Goal: Task Accomplishment & Management: Use online tool/utility

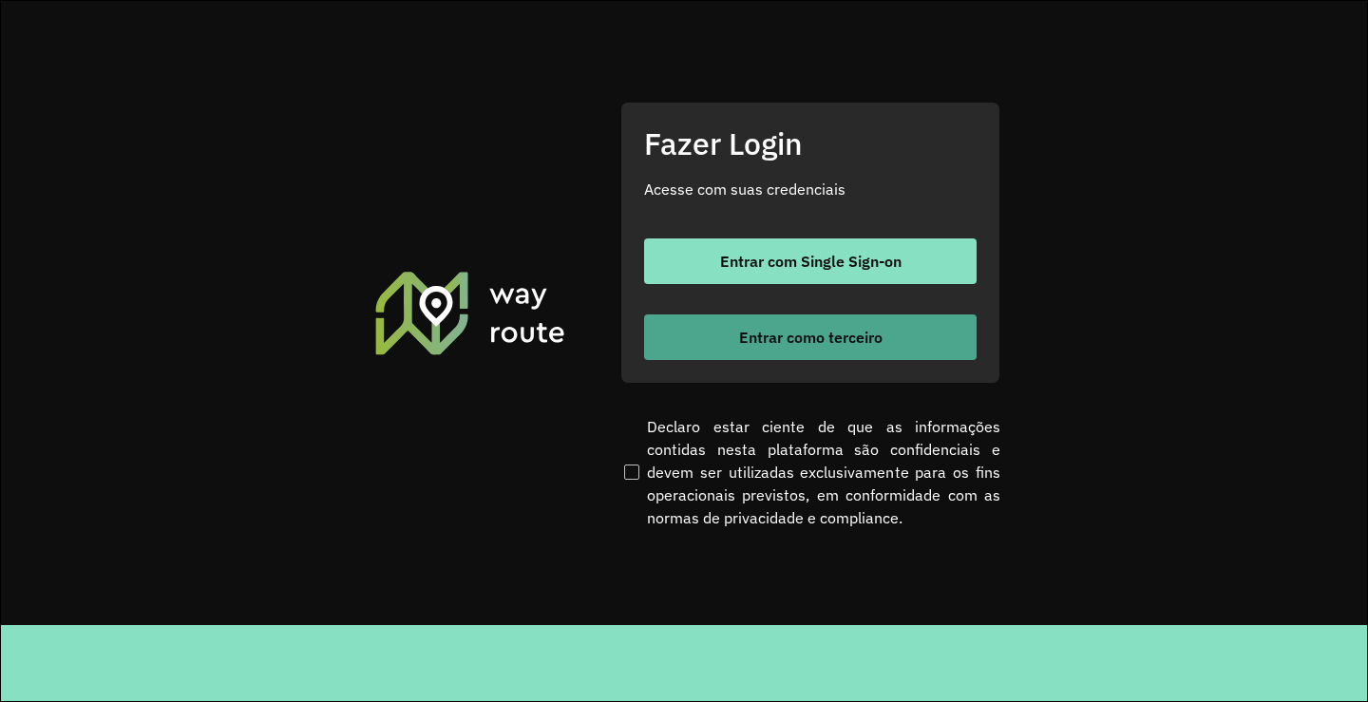
click at [886, 343] on button "Entrar como terceiro" at bounding box center [810, 338] width 333 height 46
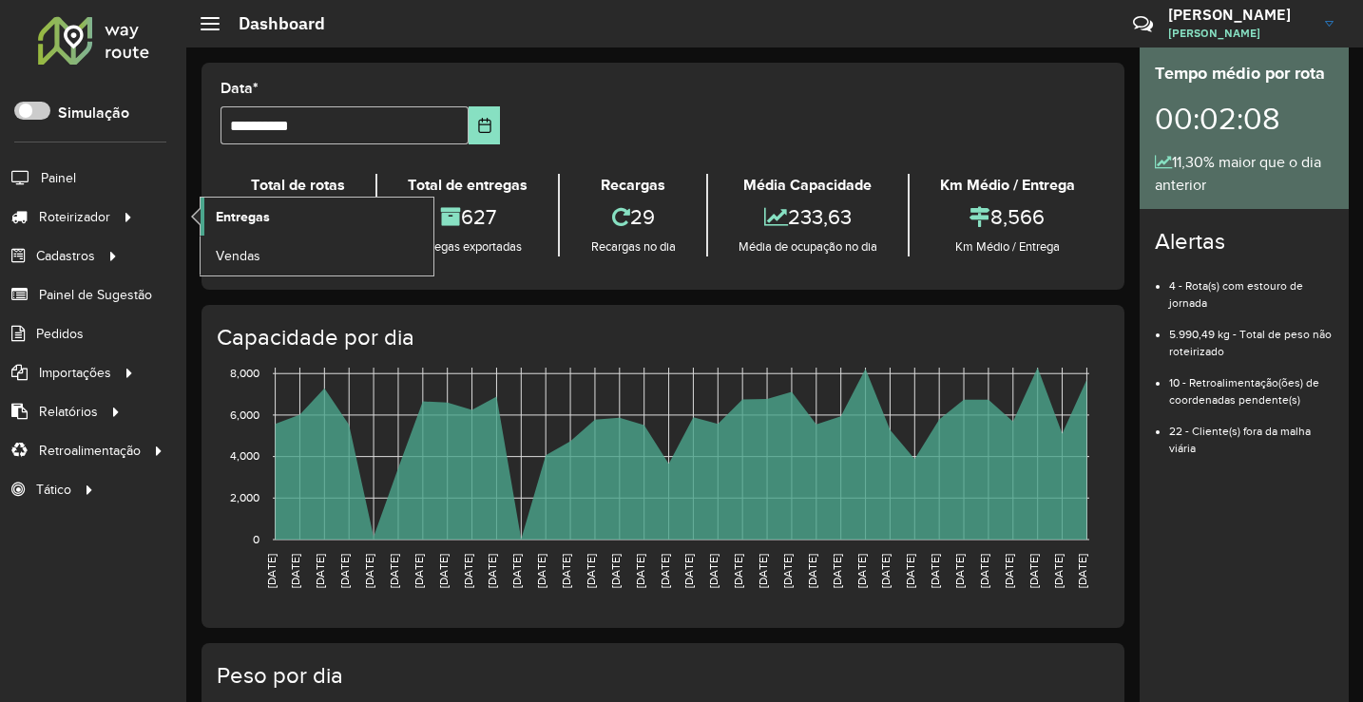
click at [247, 219] on span "Entregas" at bounding box center [243, 217] width 54 height 20
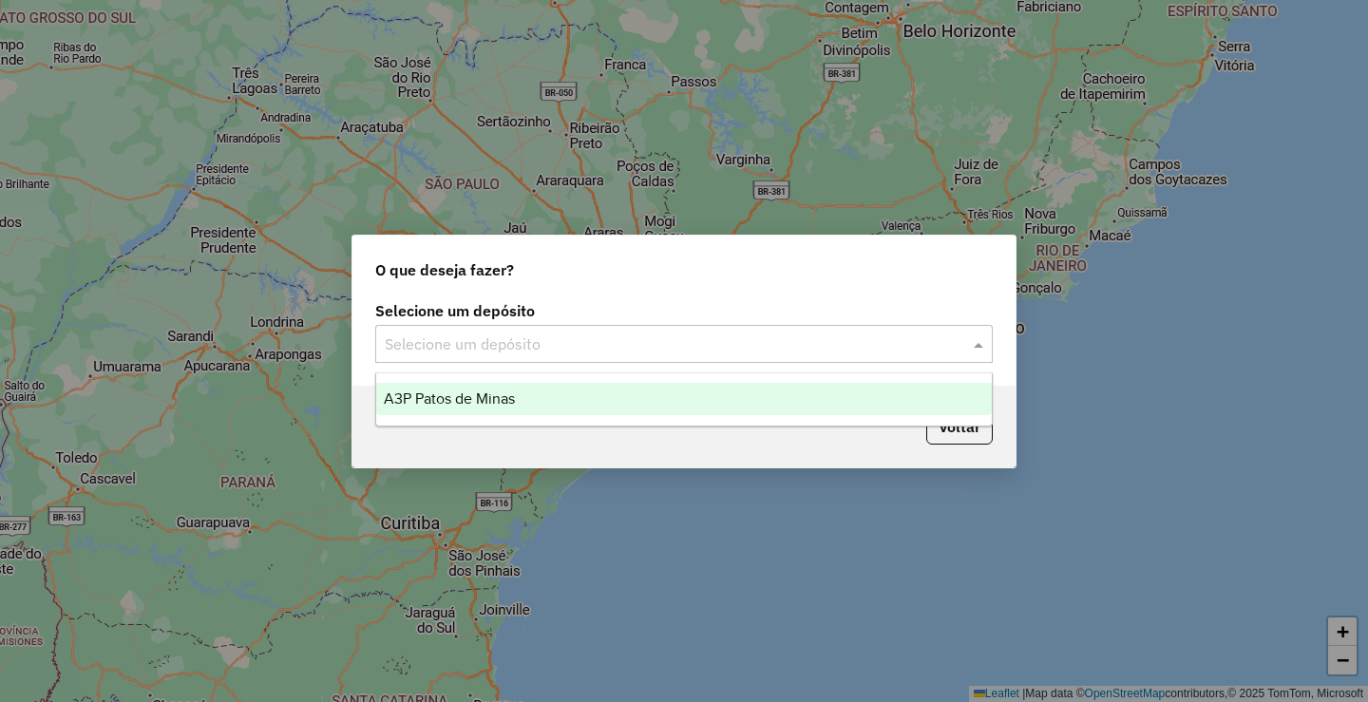
click at [719, 342] on input "text" at bounding box center [665, 345] width 561 height 23
click at [602, 403] on div "A3P Patos de Minas" at bounding box center [684, 399] width 616 height 32
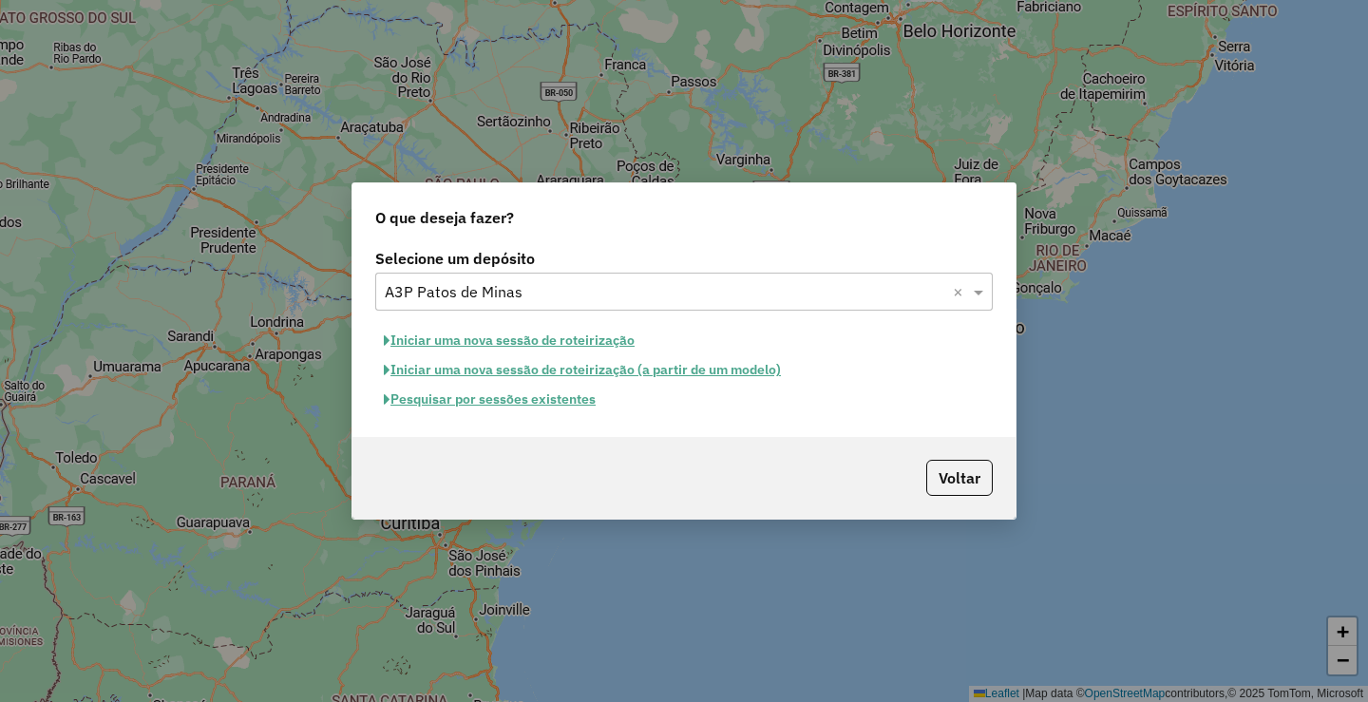
click at [540, 407] on button "Pesquisar por sessões existentes" at bounding box center [489, 399] width 229 height 29
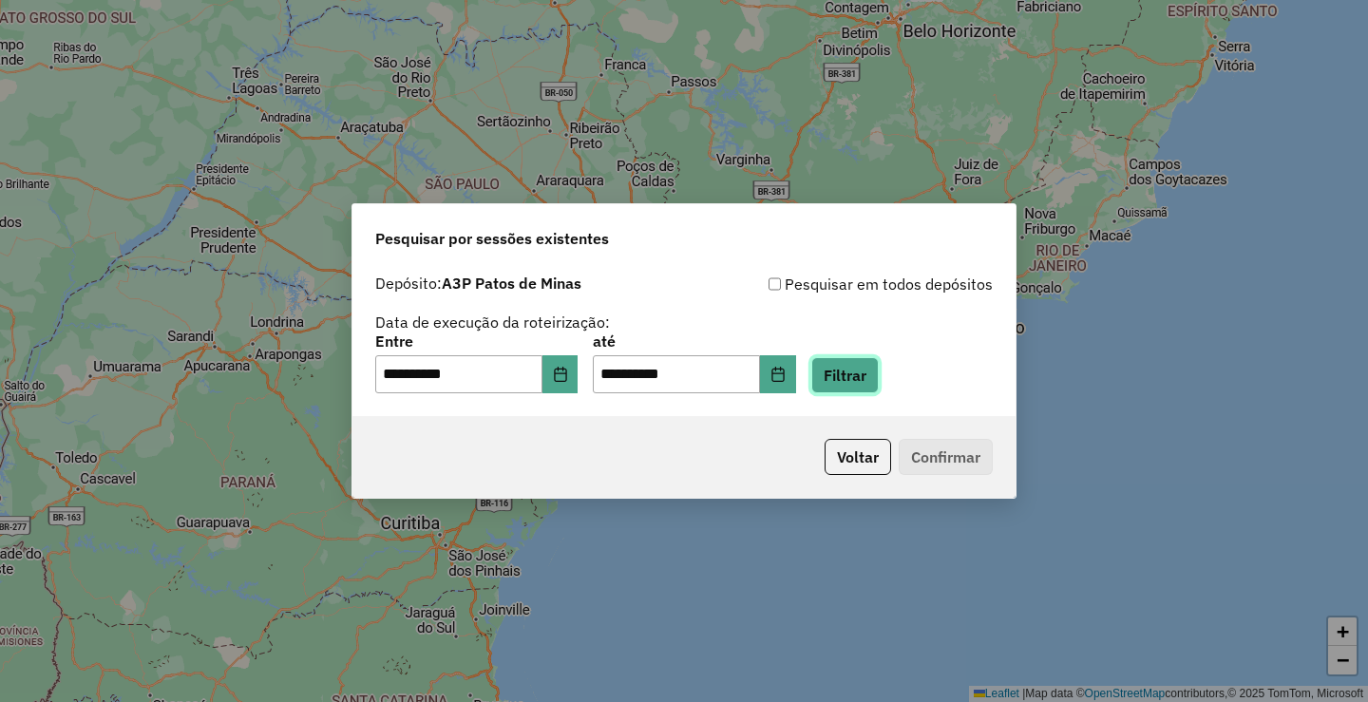
click at [879, 382] on button "Filtrar" at bounding box center [844, 375] width 67 height 36
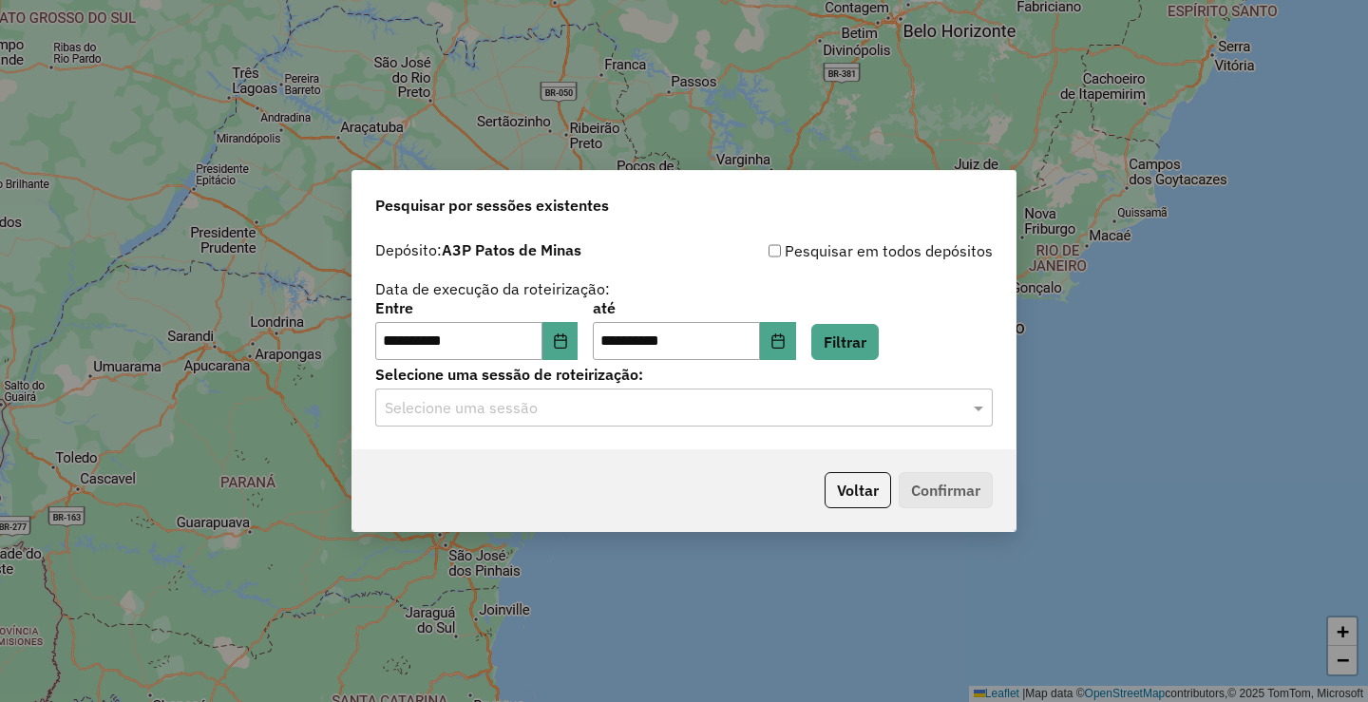
click at [690, 416] on input "text" at bounding box center [665, 408] width 561 height 23
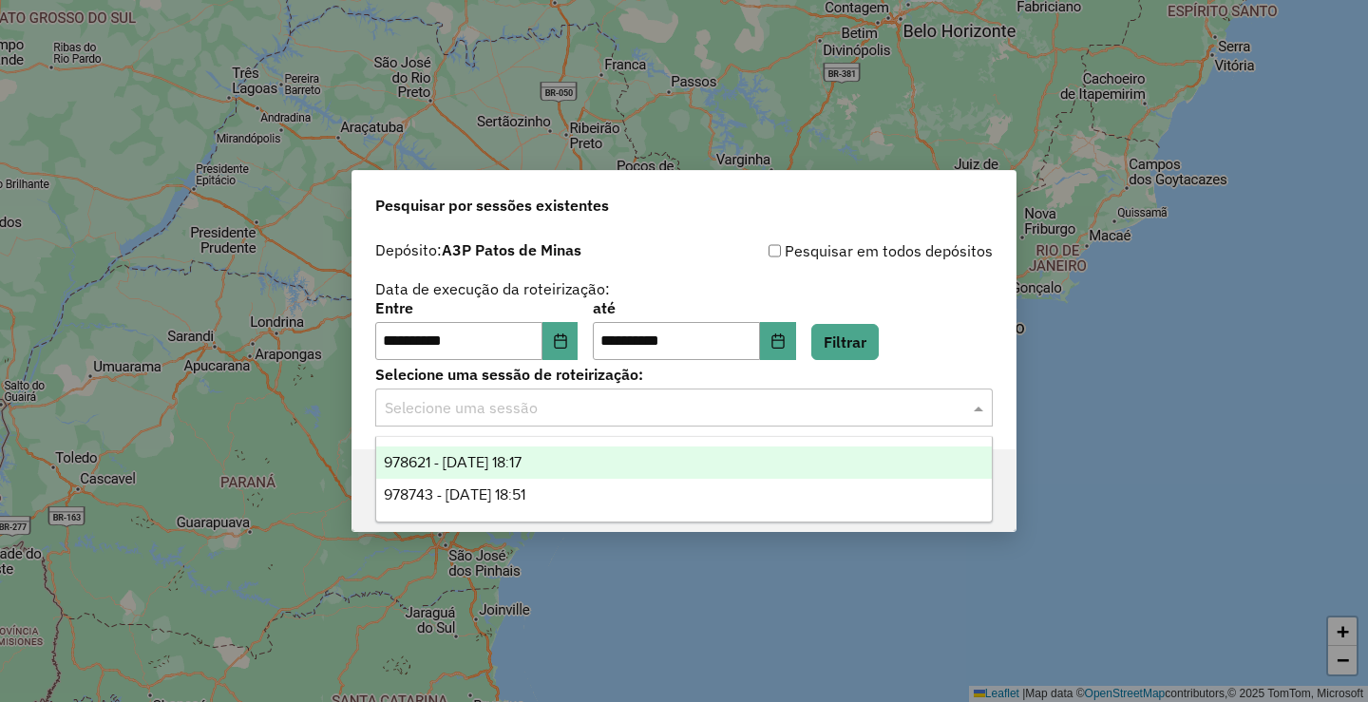
click at [560, 463] on div "978621 - 13/08/2025 18:17" at bounding box center [684, 463] width 616 height 32
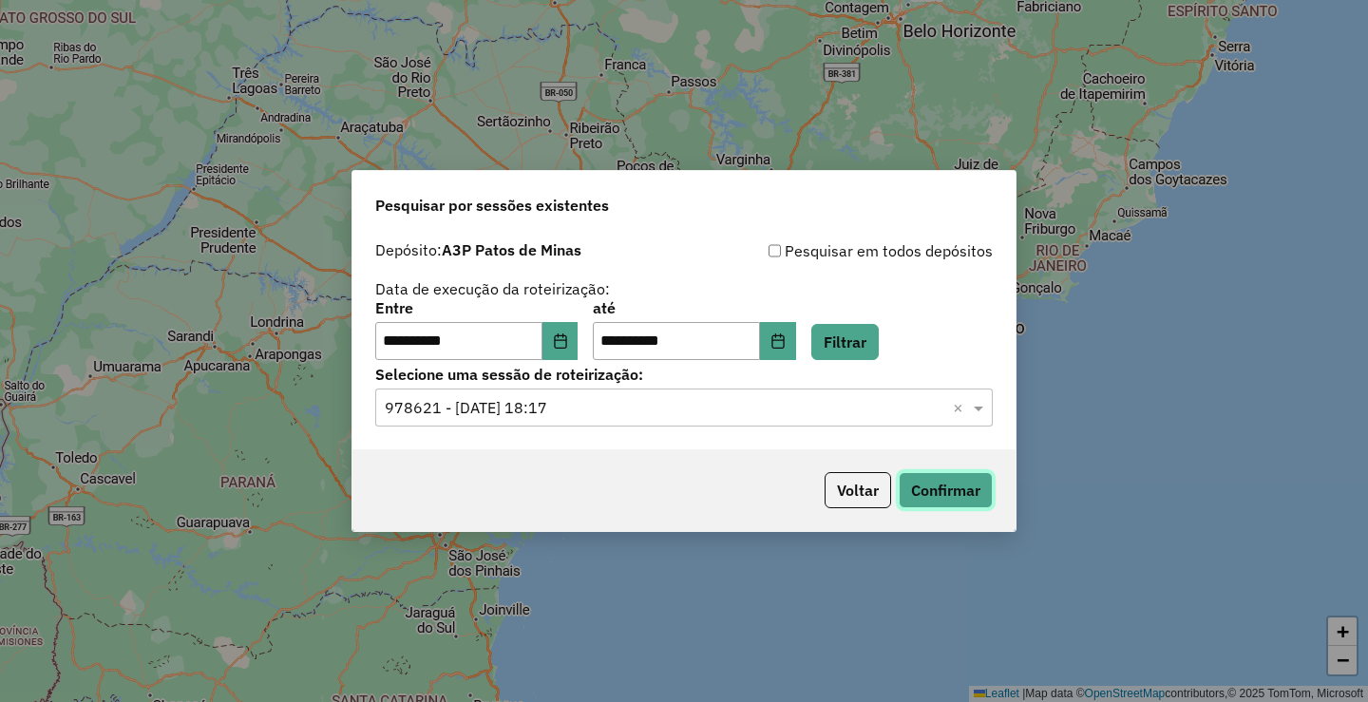
click at [944, 480] on button "Confirmar" at bounding box center [946, 490] width 94 height 36
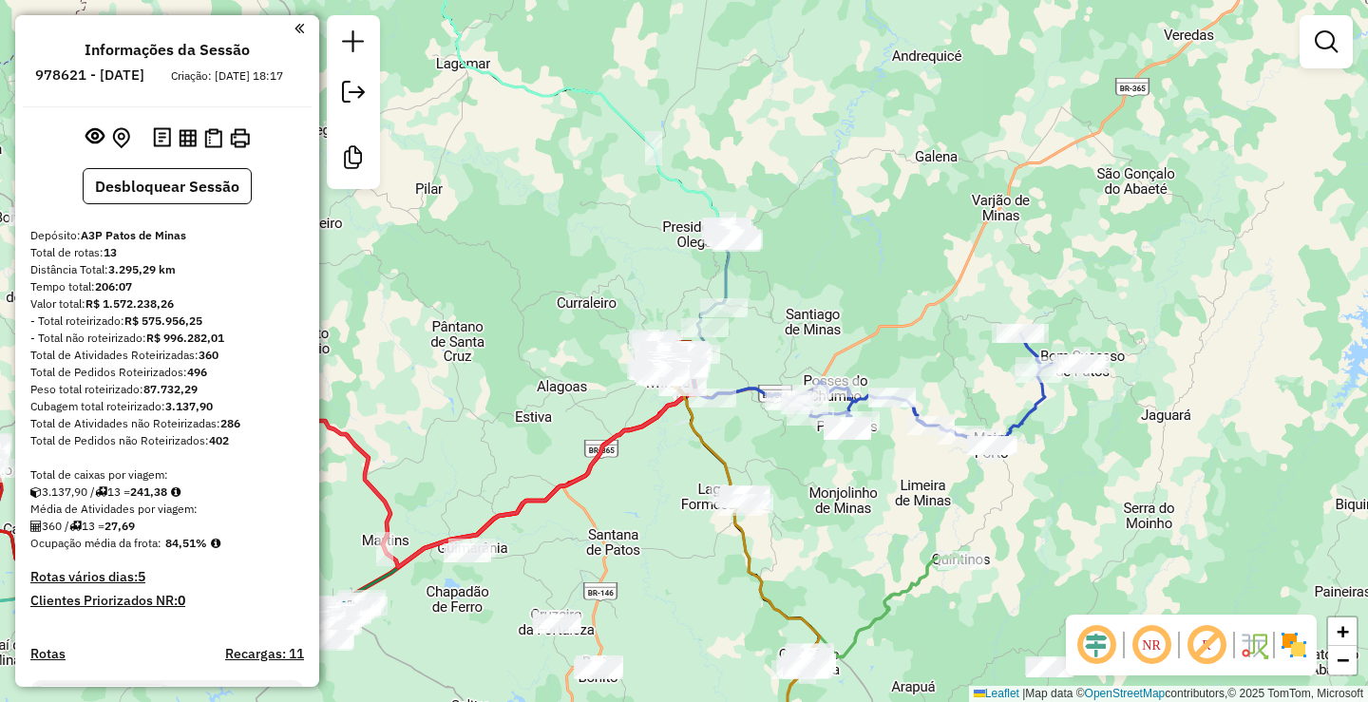
drag, startPoint x: 554, startPoint y: 320, endPoint x: 645, endPoint y: 497, distance: 198.9
click at [638, 497] on div "Janela de atendimento Grade de atendimento Capacidade Transportadoras Veículos …" at bounding box center [684, 351] width 1368 height 702
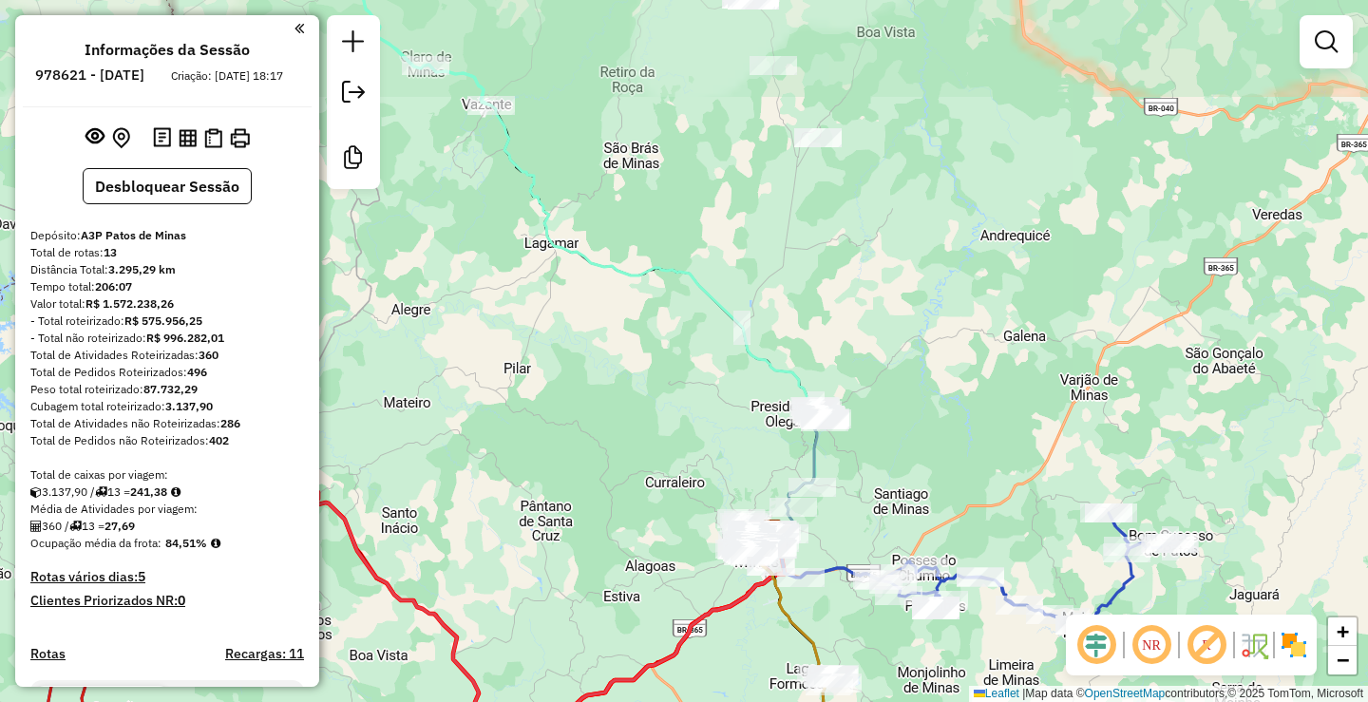
drag, startPoint x: 481, startPoint y: 344, endPoint x: 643, endPoint y: 591, distance: 295.7
click at [643, 591] on div "Janela de atendimento Grade de atendimento Capacidade Transportadoras Veículos …" at bounding box center [684, 351] width 1368 height 702
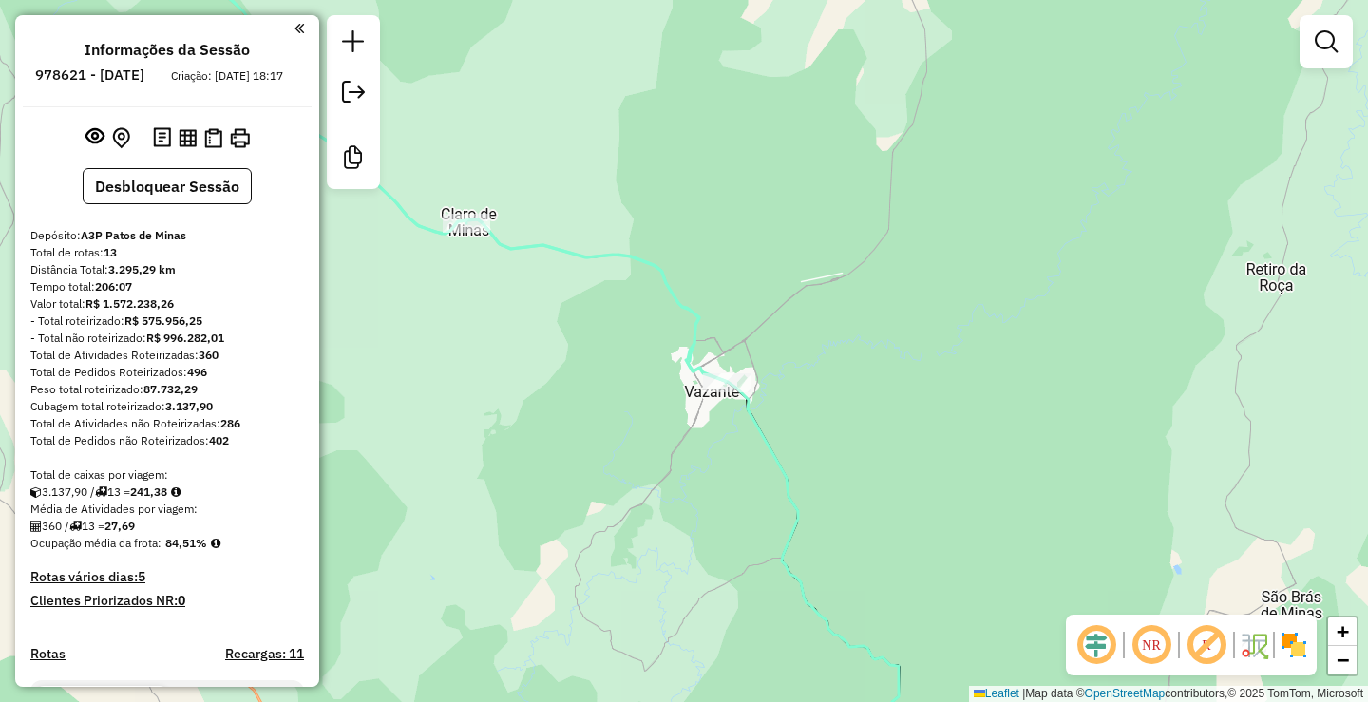
drag, startPoint x: 615, startPoint y: 452, endPoint x: 701, endPoint y: 478, distance: 90.2
click at [674, 465] on div "Janela de atendimento Grade de atendimento Capacidade Transportadoras Veículos …" at bounding box center [684, 351] width 1368 height 702
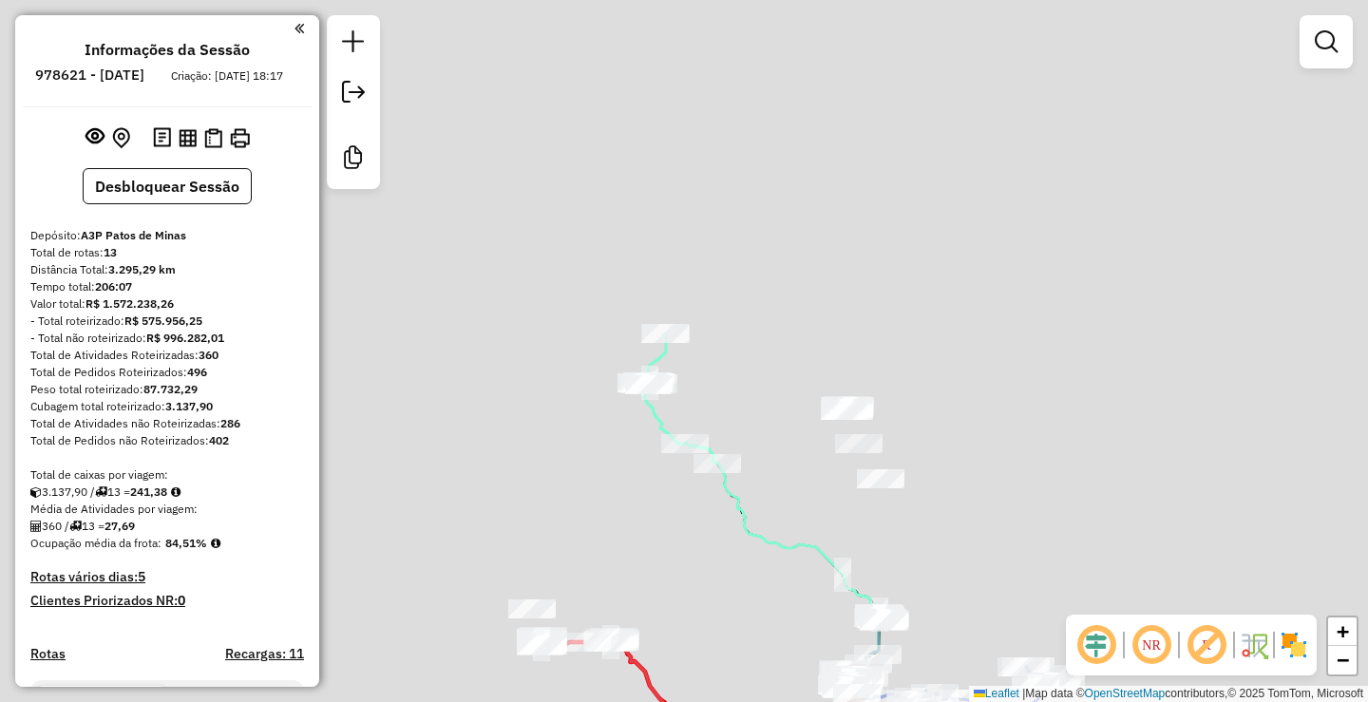
drag, startPoint x: 654, startPoint y: 525, endPoint x: 677, endPoint y: 370, distance: 157.5
click at [673, 389] on div "Janela de atendimento Grade de atendimento Capacidade Transportadoras Veículos …" at bounding box center [684, 351] width 1368 height 702
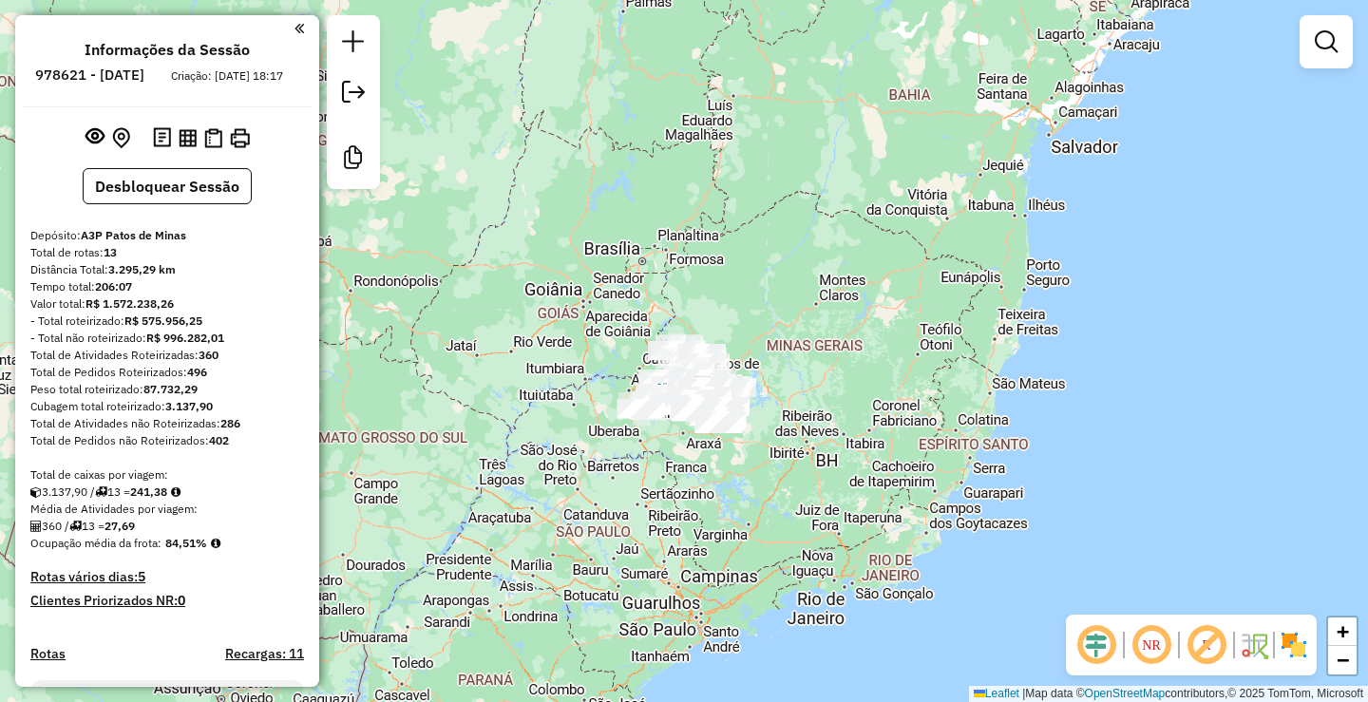
drag, startPoint x: 764, startPoint y: 536, endPoint x: 786, endPoint y: 565, distance: 36.7
click at [784, 567] on div "Janela de atendimento Grade de atendimento Capacidade Transportadoras Veículos …" at bounding box center [684, 351] width 1368 height 702
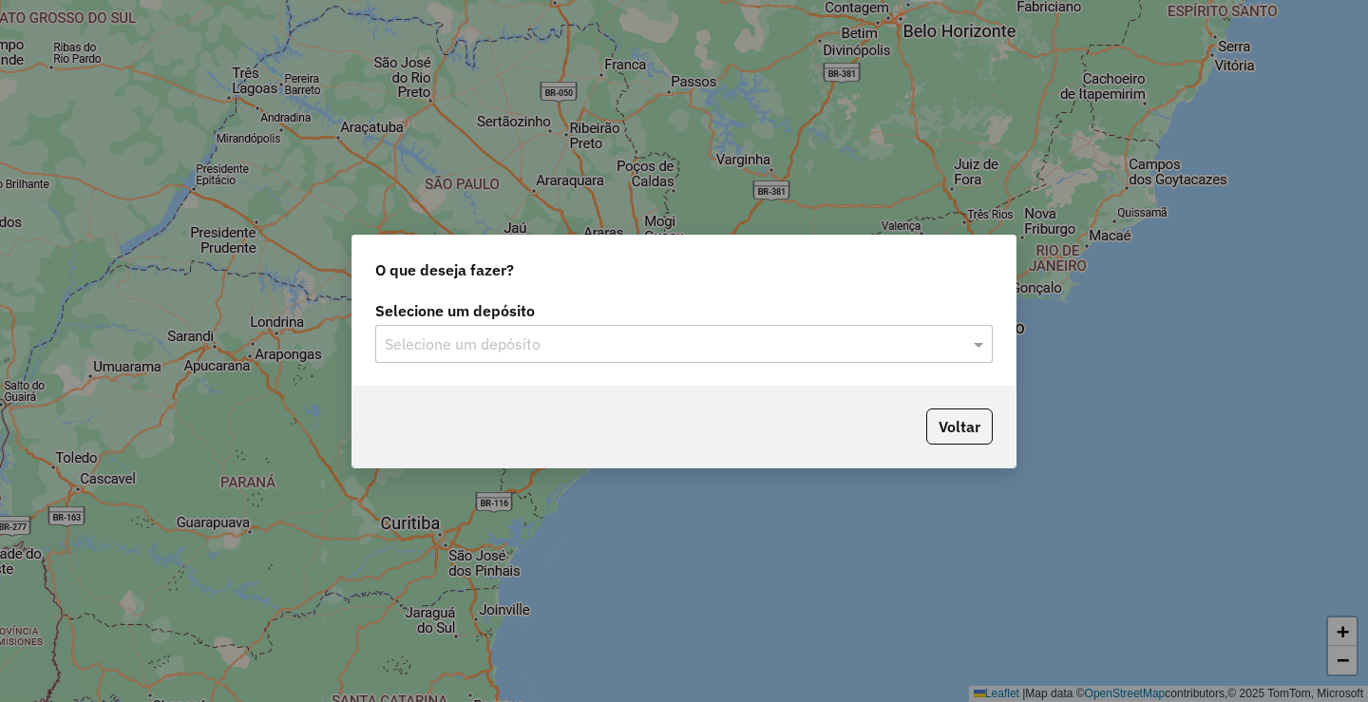
click at [503, 356] on div "Selecione um depósito" at bounding box center [684, 344] width 618 height 38
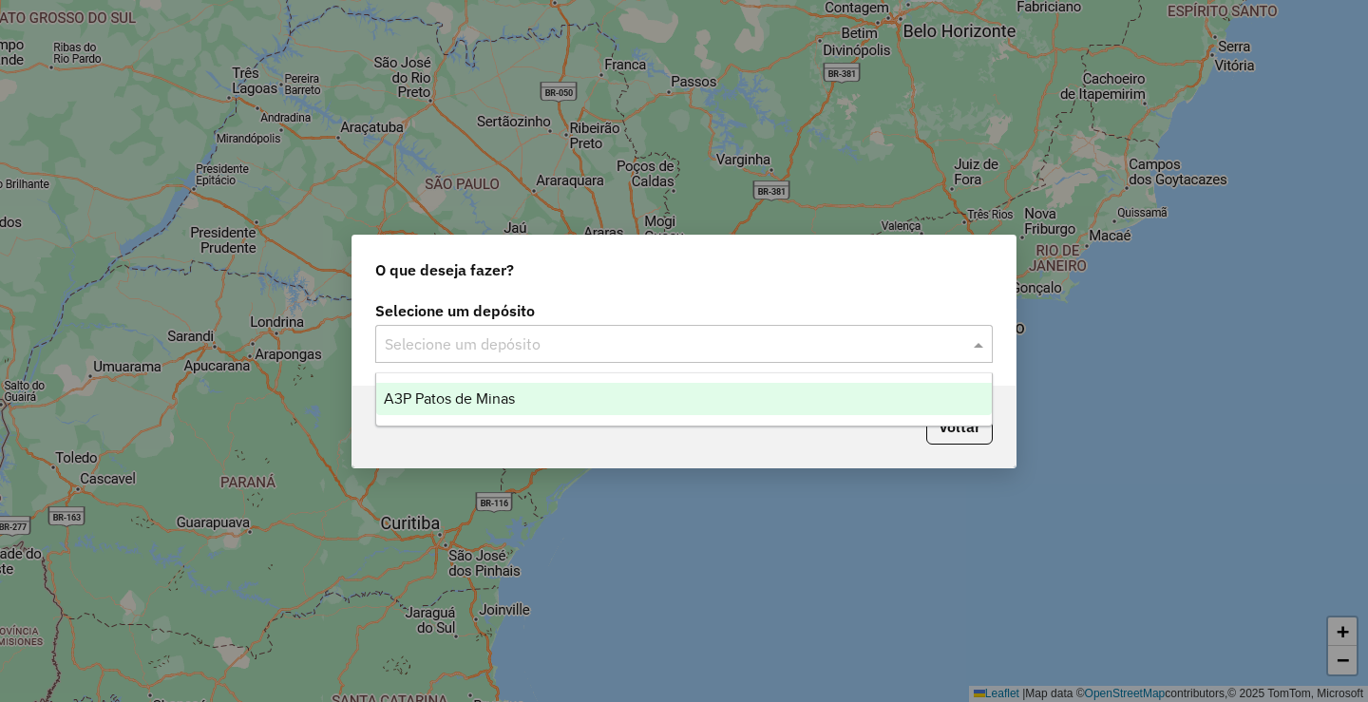
click at [501, 400] on span "A3P Patos de Minas" at bounding box center [449, 399] width 131 height 16
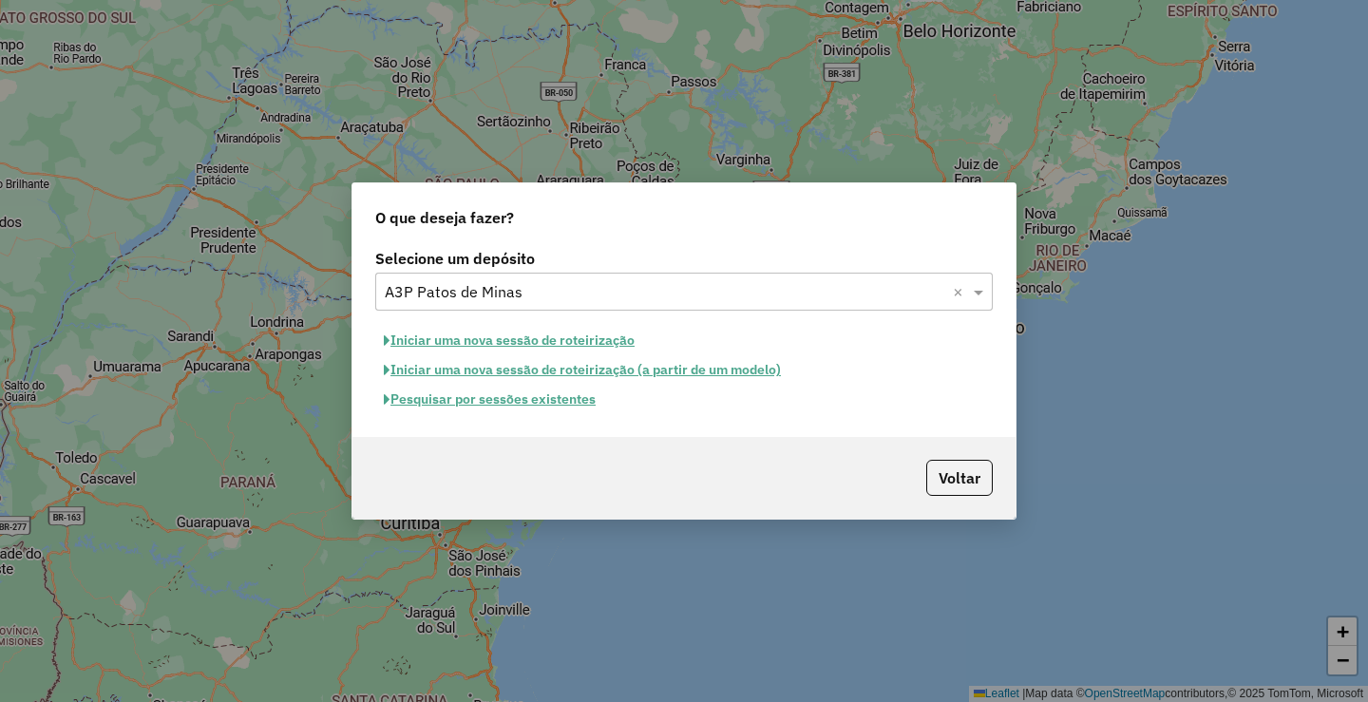
click at [490, 403] on button "Pesquisar por sessões existentes" at bounding box center [489, 399] width 229 height 29
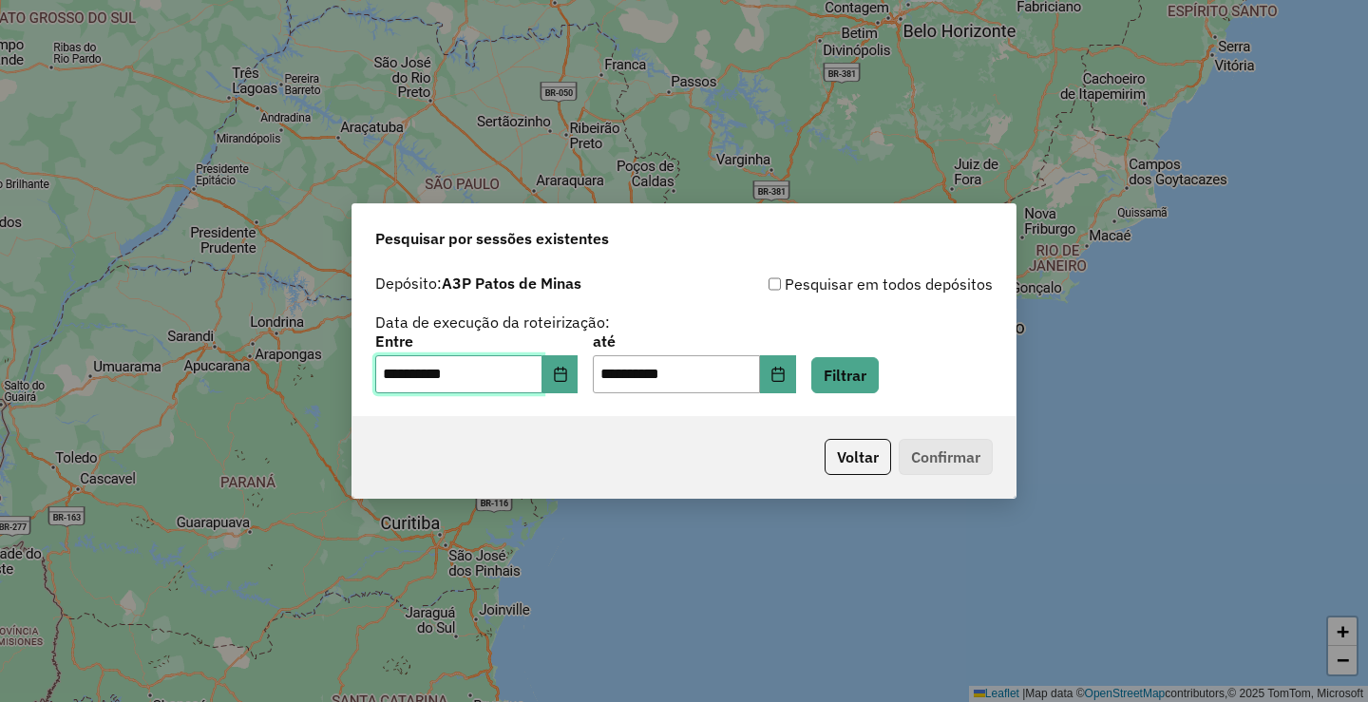
click at [541, 381] on input "**********" at bounding box center [458, 374] width 167 height 38
click at [879, 369] on button "Filtrar" at bounding box center [844, 375] width 67 height 36
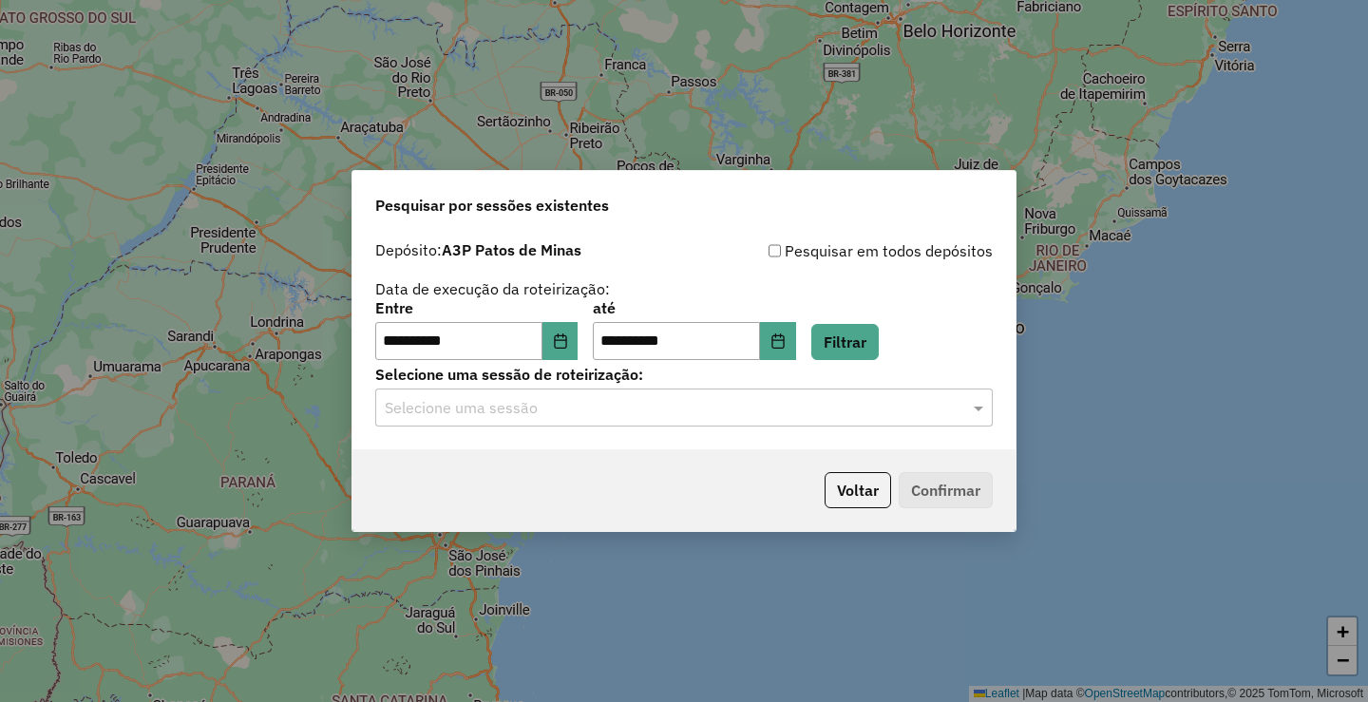
click at [563, 410] on input "text" at bounding box center [665, 408] width 561 height 23
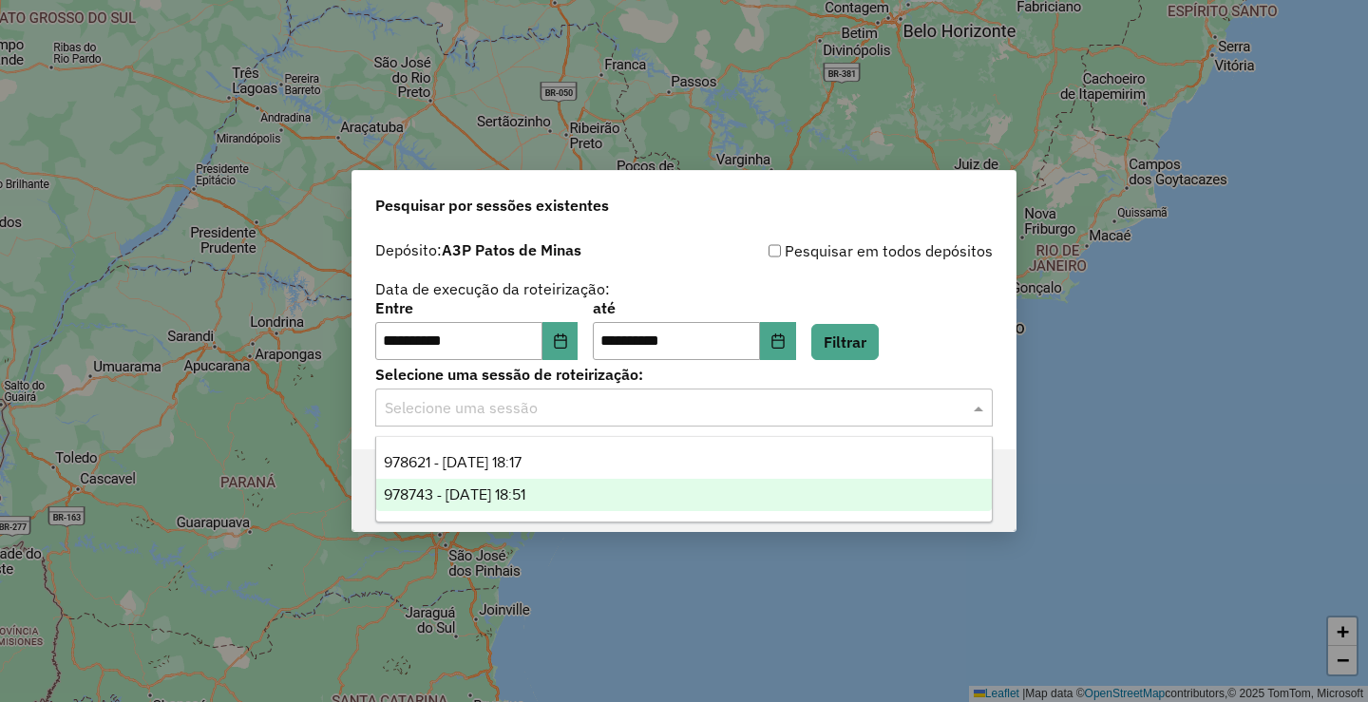
click at [513, 498] on span "978743 - 13/08/2025 18:51" at bounding box center [455, 495] width 142 height 16
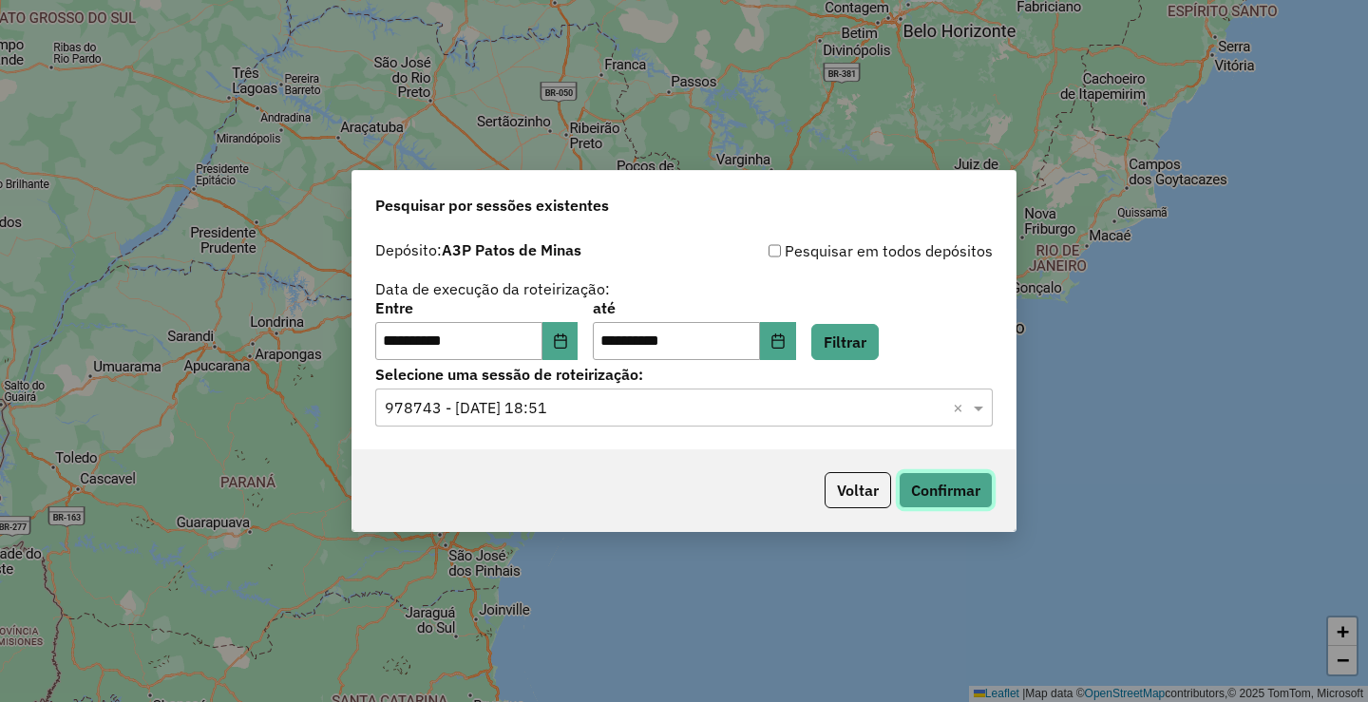
click at [973, 496] on button "Confirmar" at bounding box center [946, 490] width 94 height 36
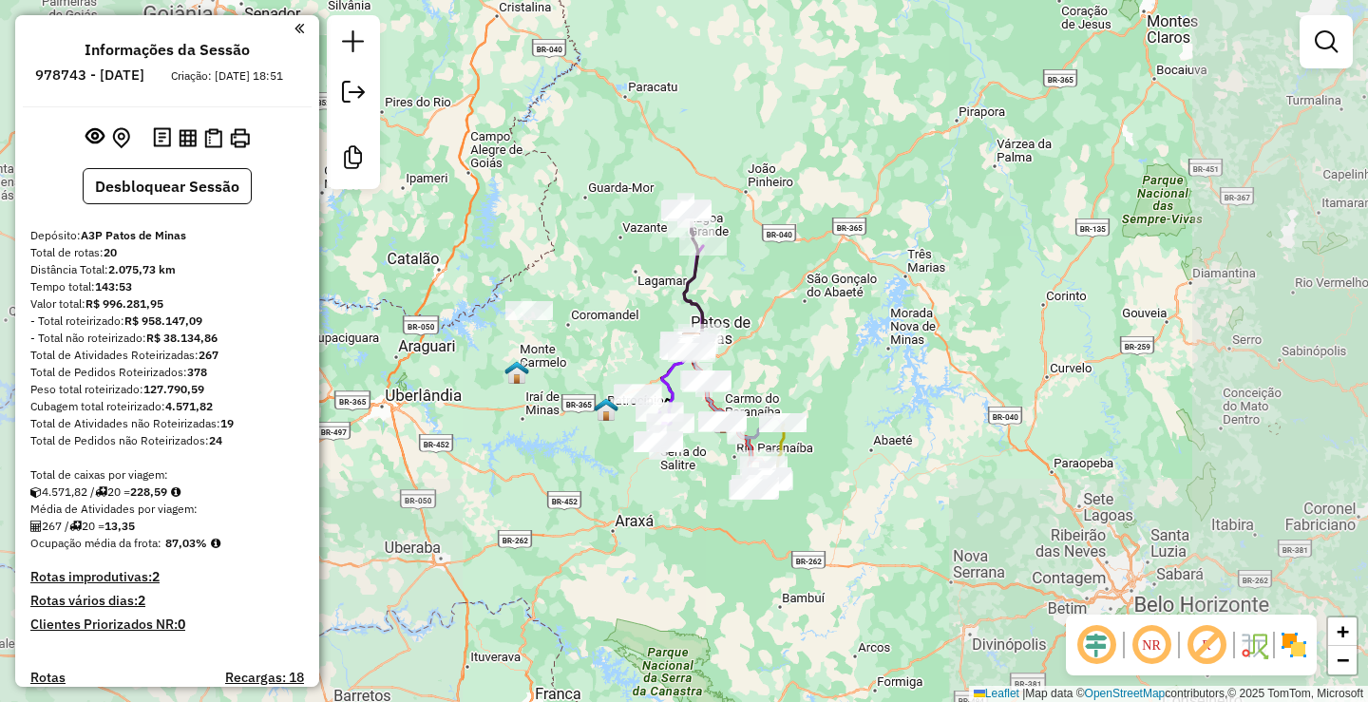
drag, startPoint x: 546, startPoint y: 341, endPoint x: 595, endPoint y: 301, distance: 62.8
click at [588, 310] on div "Janela de atendimento Grade de atendimento Capacidade Transportadoras Veículos …" at bounding box center [684, 351] width 1368 height 702
